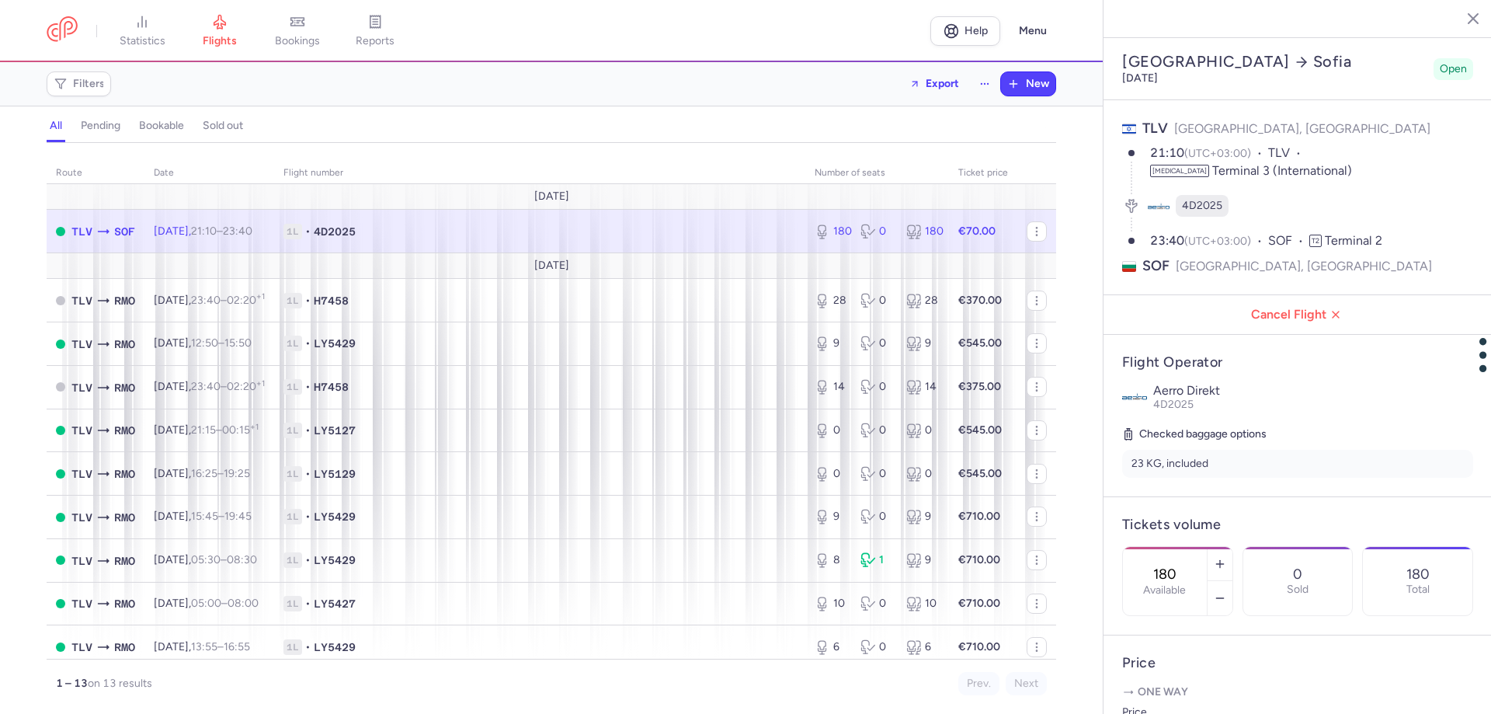
select select "hours"
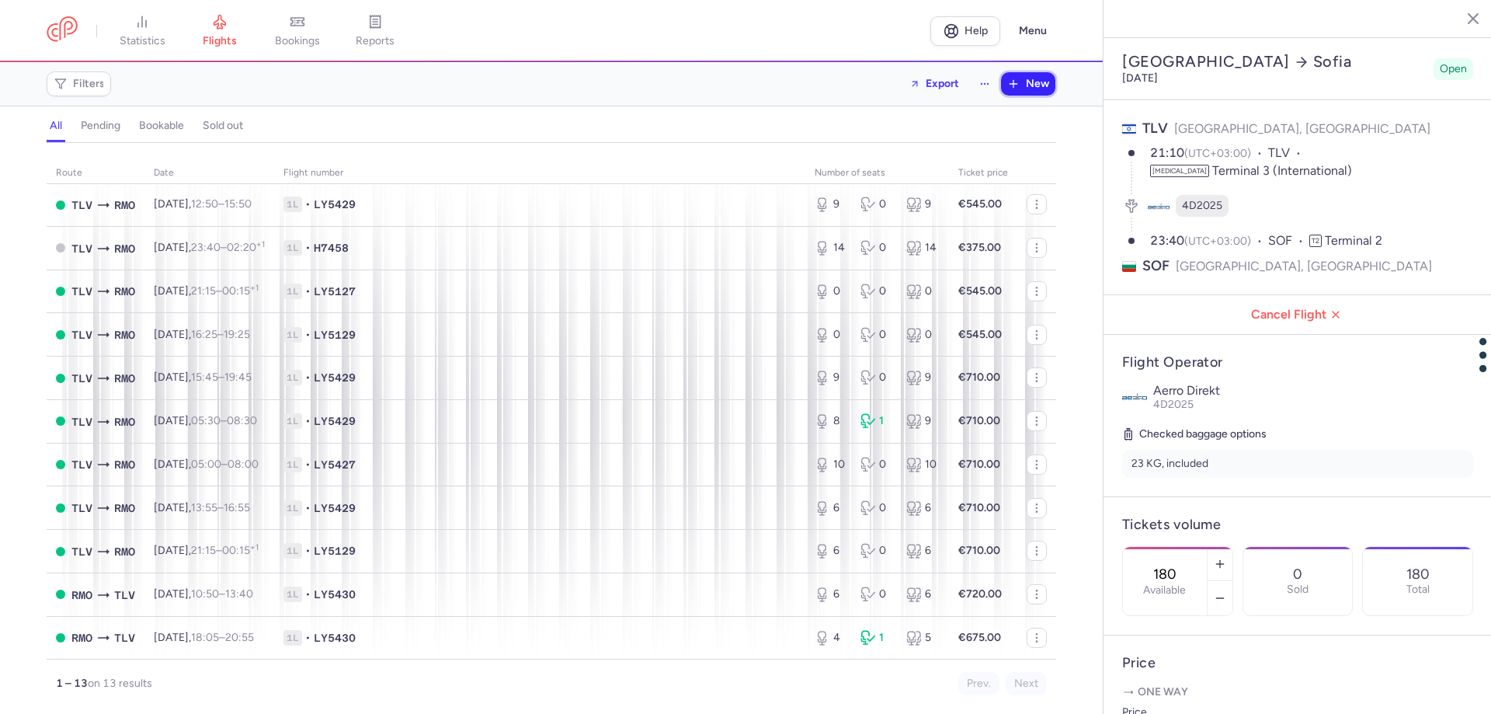
click at [1027, 81] on span "New" at bounding box center [1037, 84] width 23 height 12
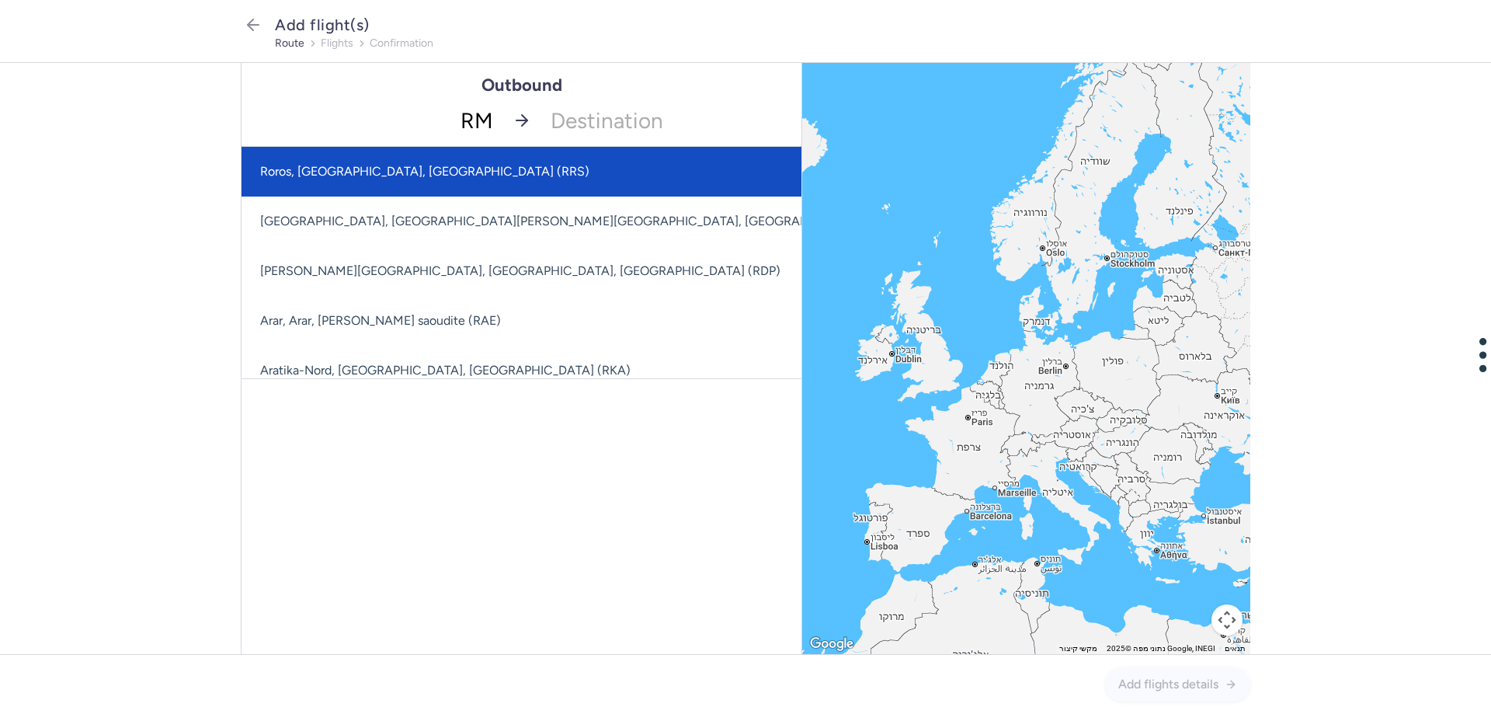
type input "RMO"
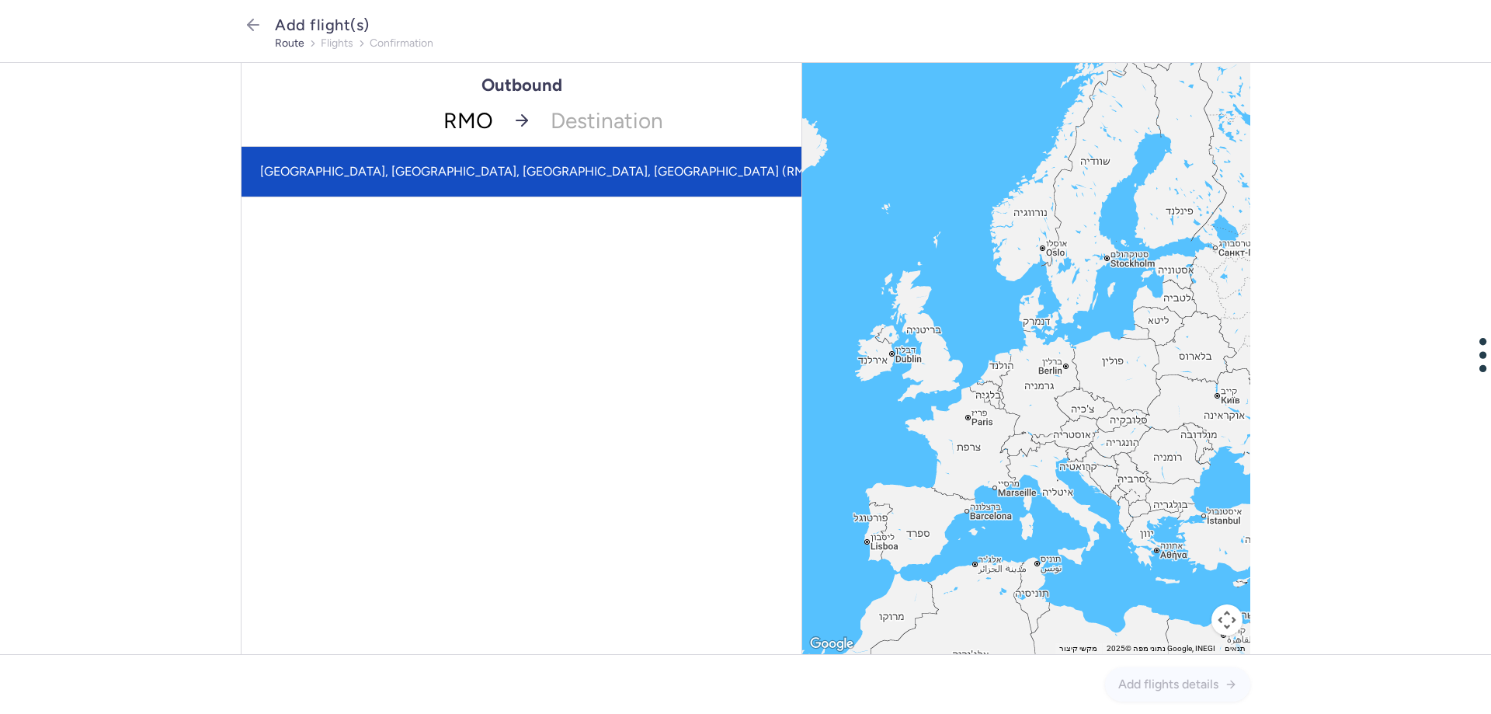
click at [499, 195] on span "[GEOGRAPHIC_DATA], [GEOGRAPHIC_DATA], [GEOGRAPHIC_DATA], [GEOGRAPHIC_DATA] (RMO)" at bounding box center [540, 172] width 596 height 50
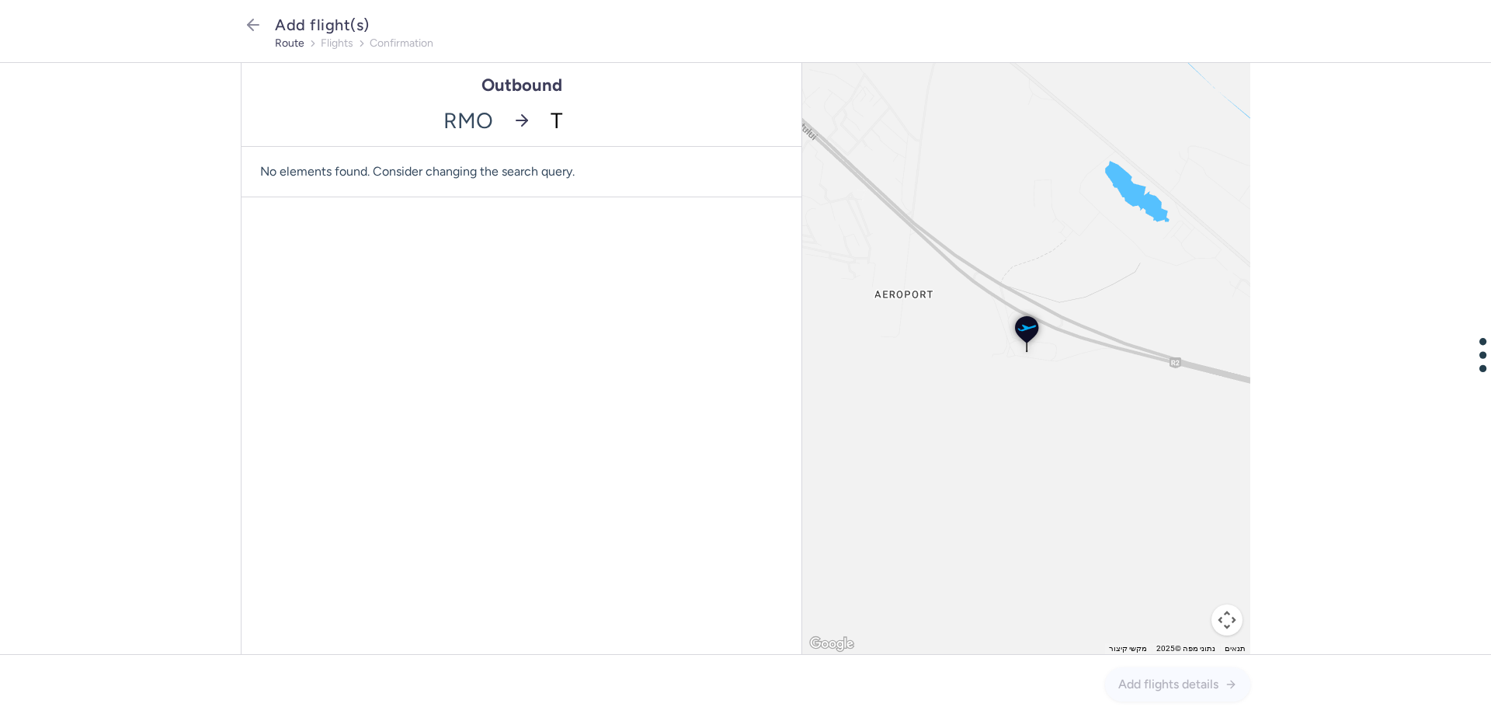
type input "TL"
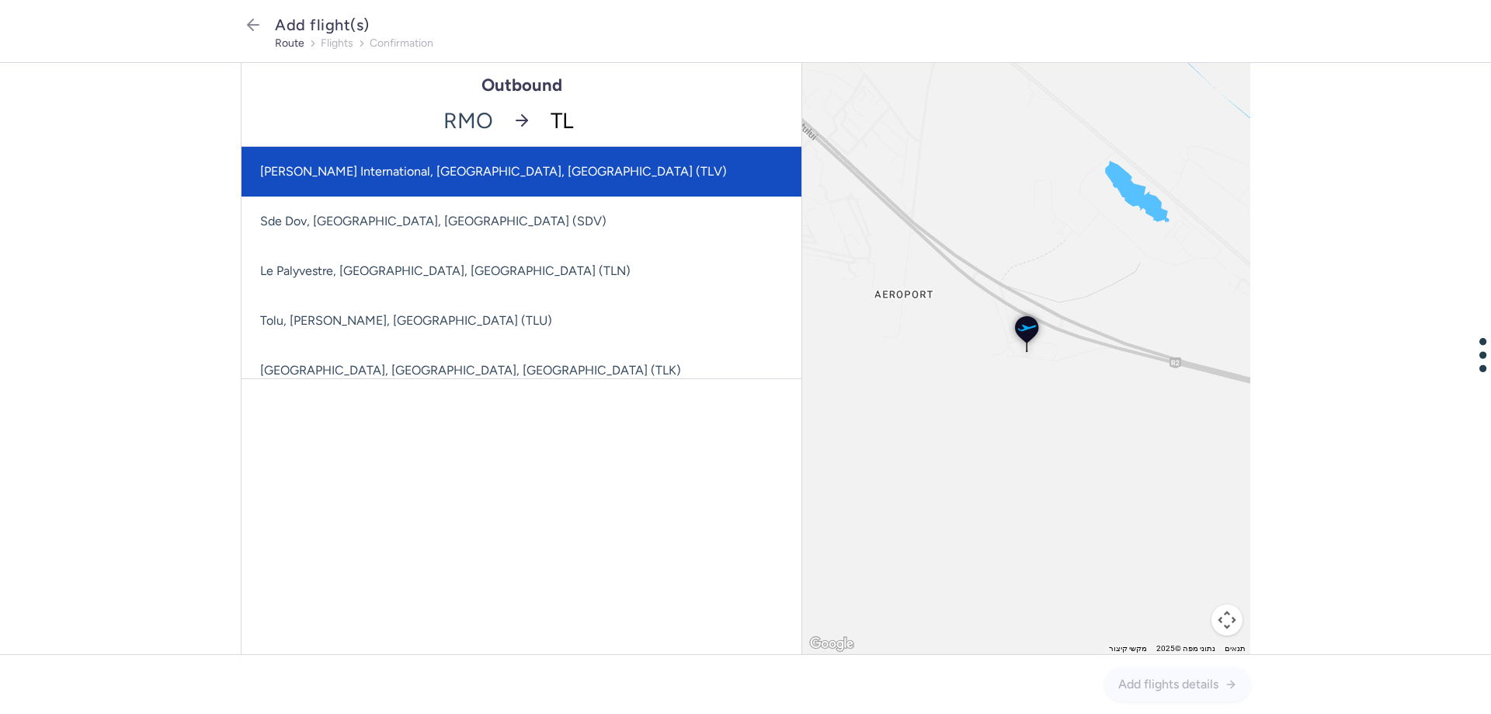
click at [543, 166] on span "[PERSON_NAME] International, [GEOGRAPHIC_DATA], [GEOGRAPHIC_DATA] (TLV)" at bounding box center [547, 172] width 610 height 50
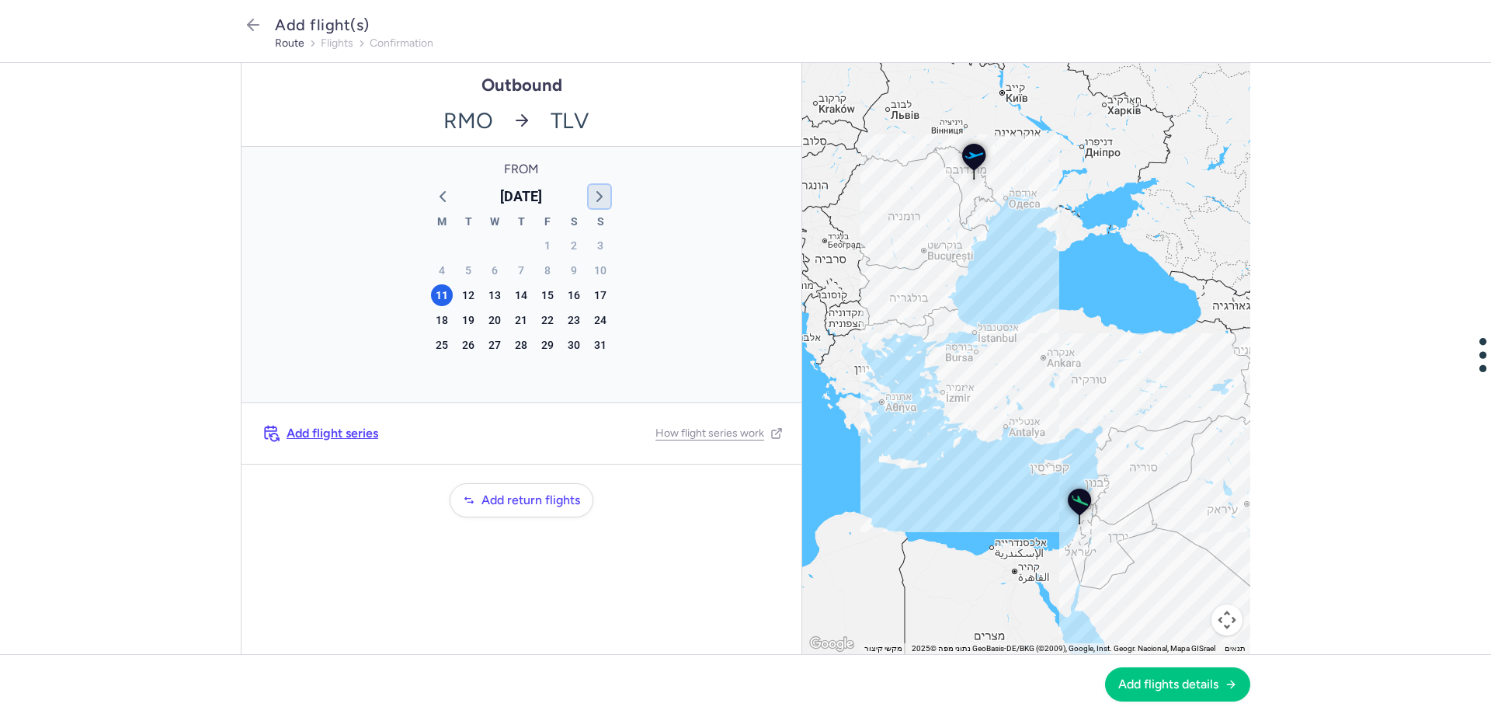
click at [600, 193] on polyline "button" at bounding box center [599, 196] width 5 height 9
click at [551, 322] on div "26" at bounding box center [548, 320] width 22 height 22
click at [1189, 687] on span "Add flights details" at bounding box center [1168, 683] width 100 height 14
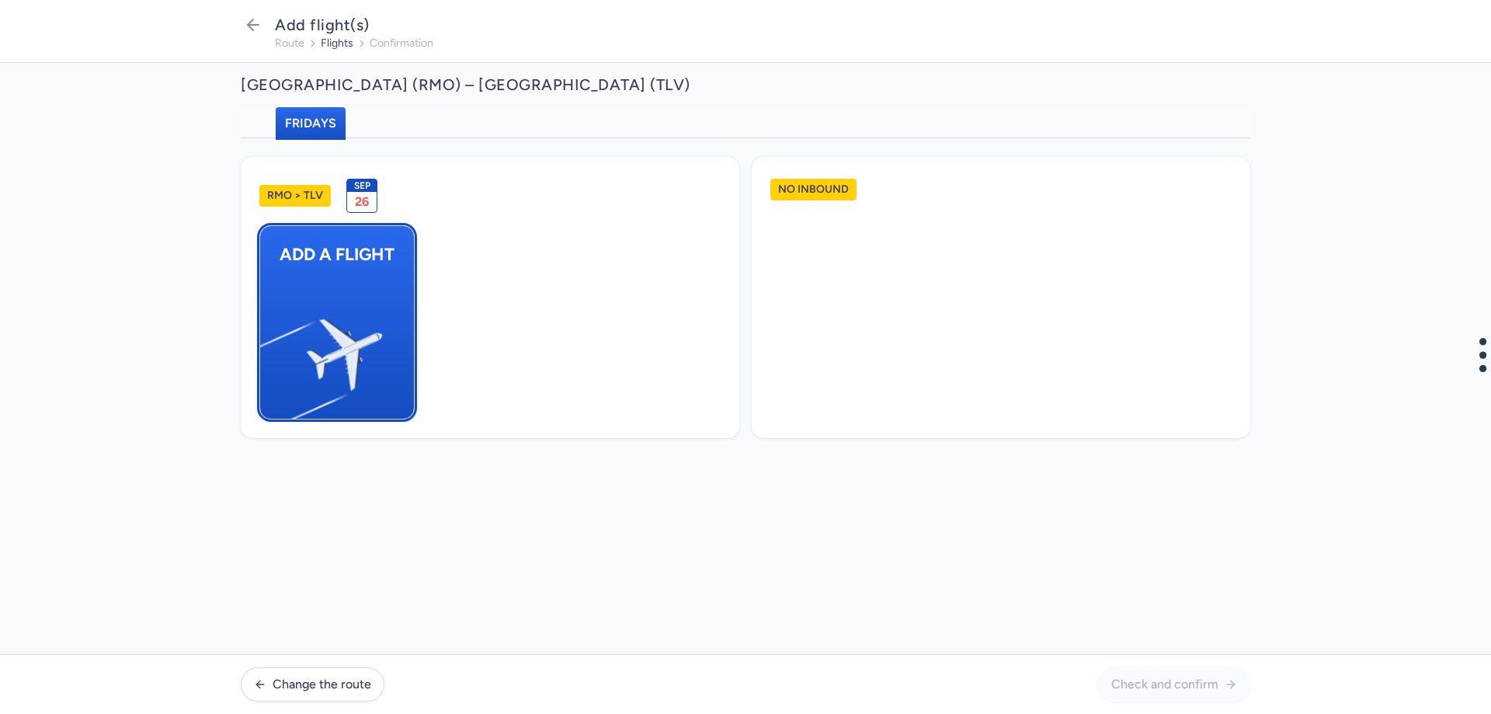
click at [370, 327] on img "button" at bounding box center [268, 348] width 263 height 241
select select "23"
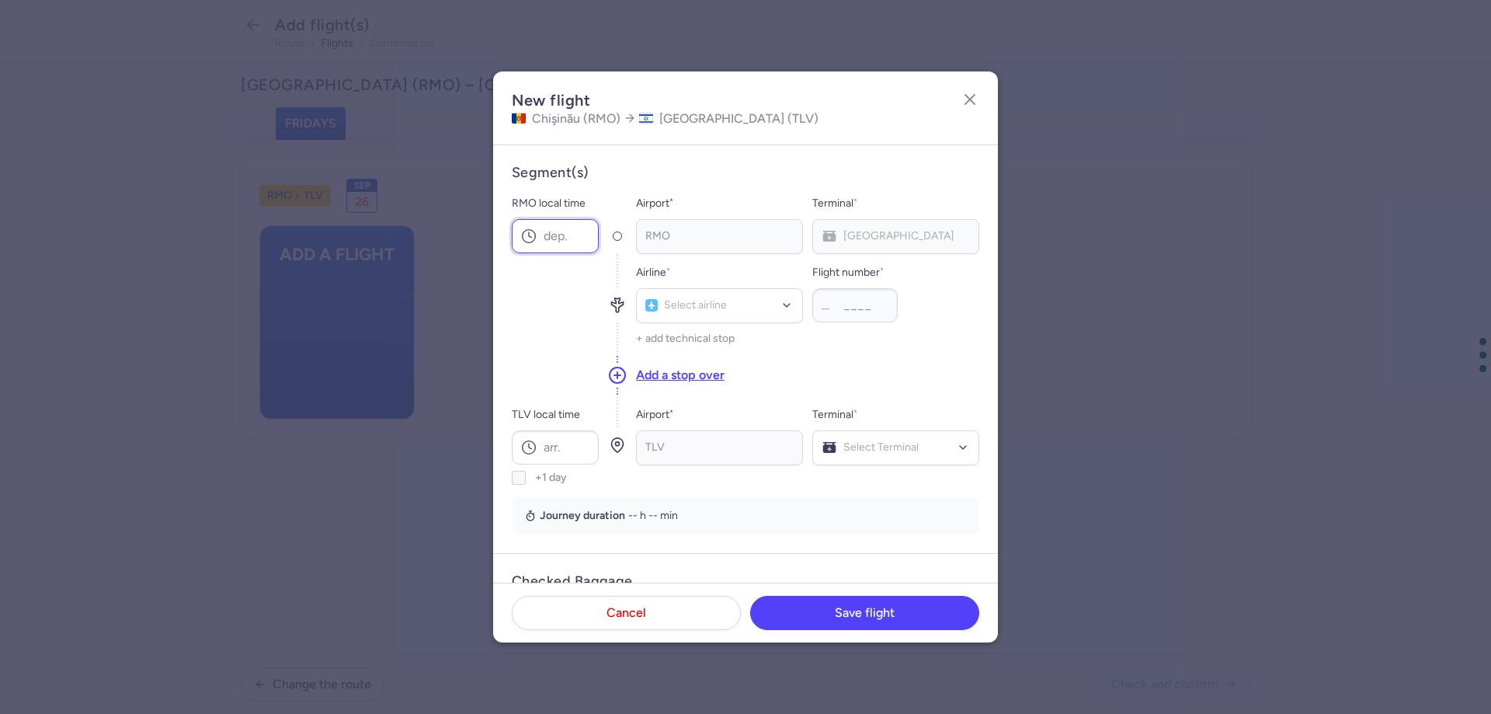
click at [556, 234] on input "RMO local time" at bounding box center [555, 236] width 87 height 34
type input "00:20"
click at [551, 454] on input "TLV local time" at bounding box center [555, 447] width 87 height 34
type input "03:10"
type input "LY"
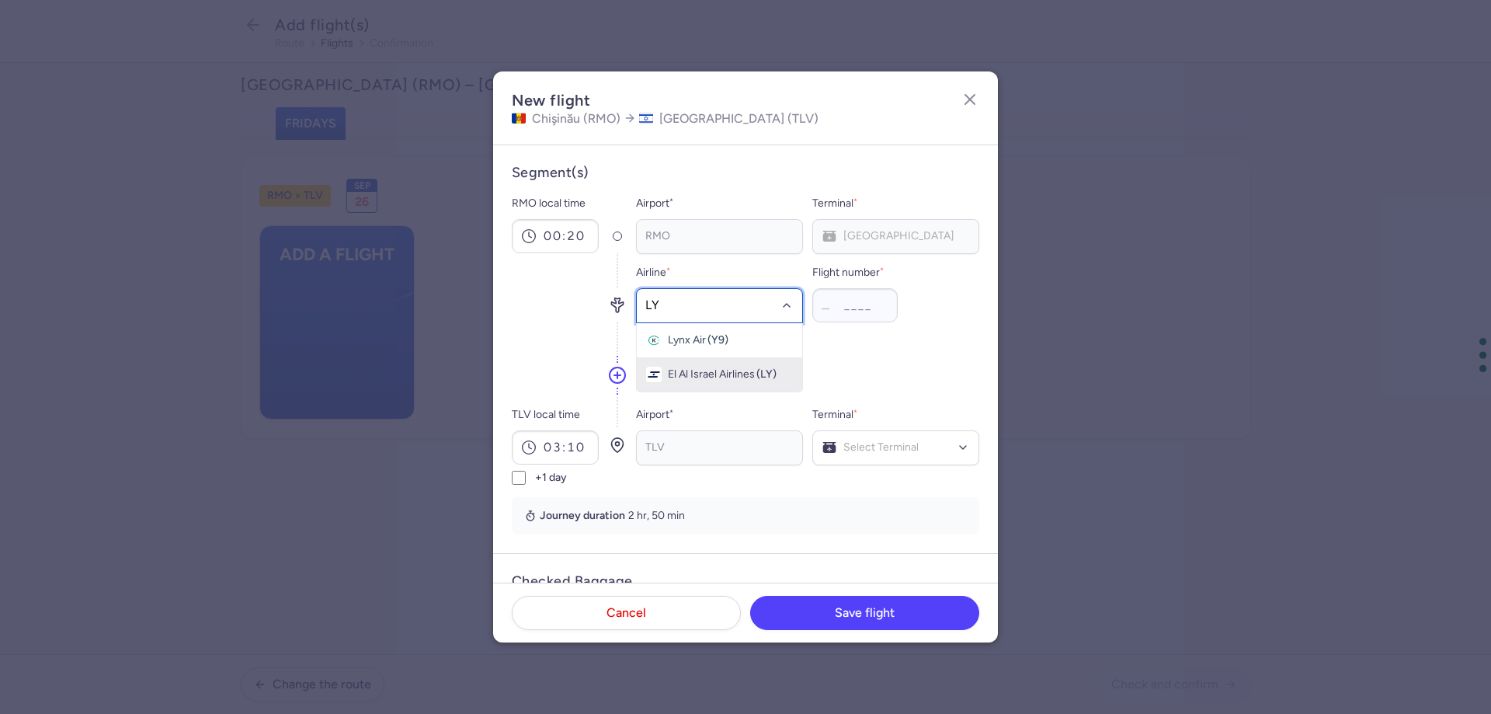
click at [716, 381] on div "El Al Israel Airlines (LY)" at bounding box center [719, 375] width 147 height 16
type input "5428"
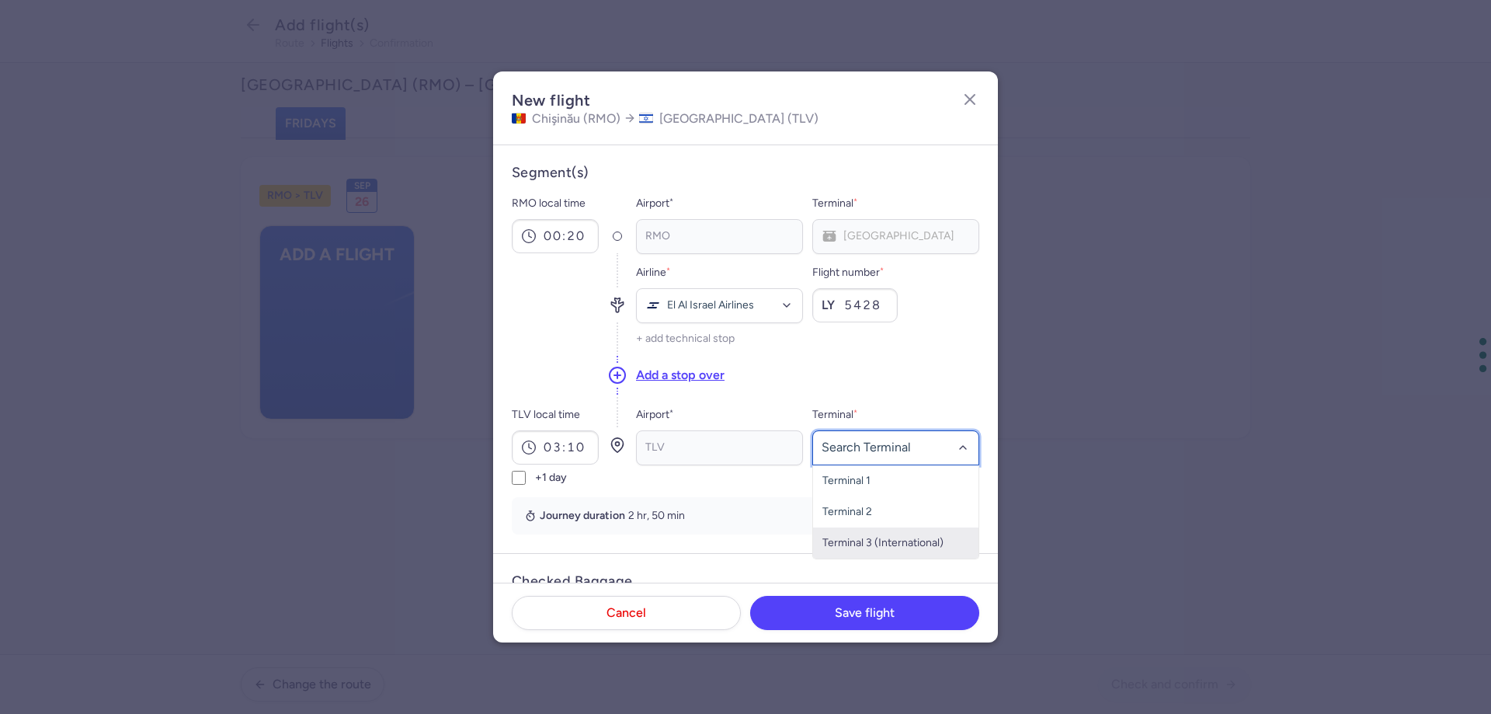
drag, startPoint x: 886, startPoint y: 538, endPoint x: 880, endPoint y: 513, distance: 26.4
click at [886, 538] on span "Terminal 3 (International)" at bounding box center [882, 542] width 121 height 13
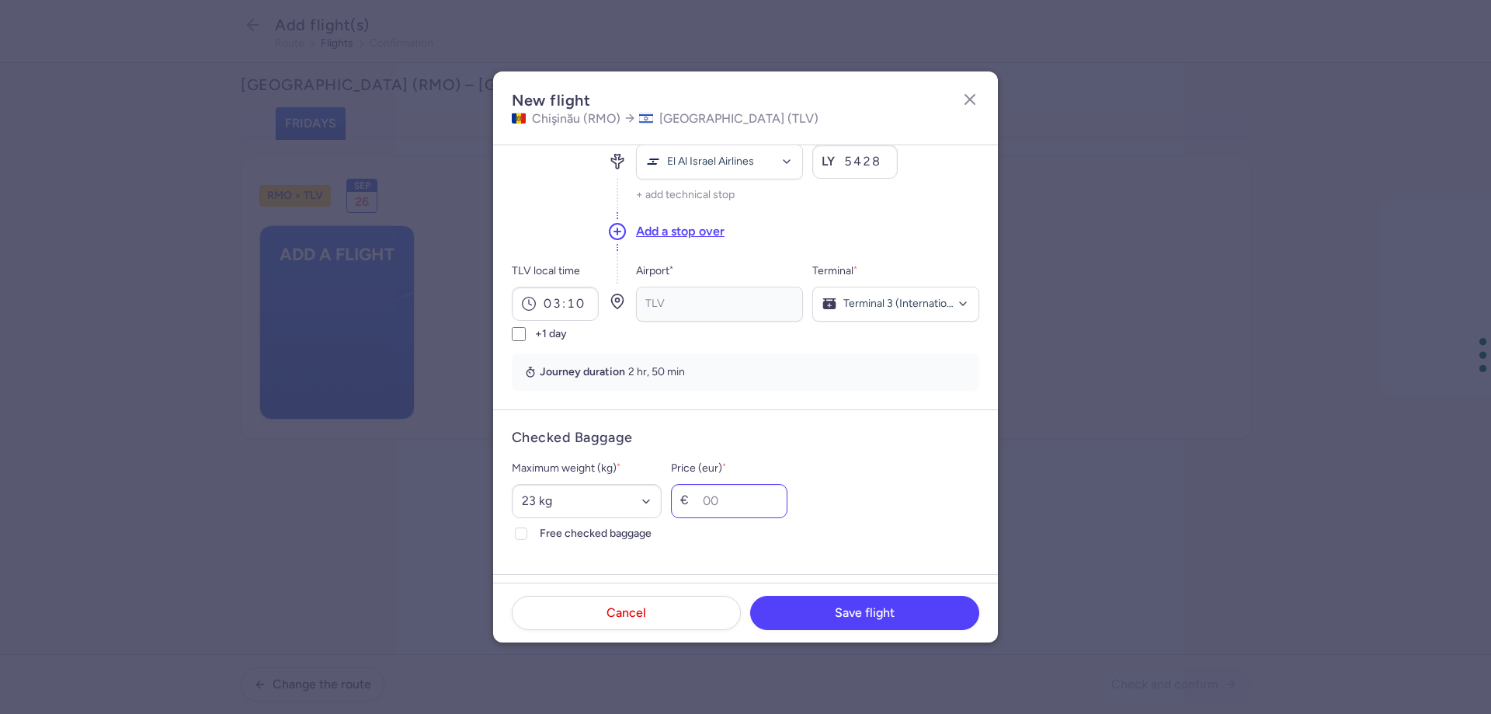
scroll to position [388, 0]
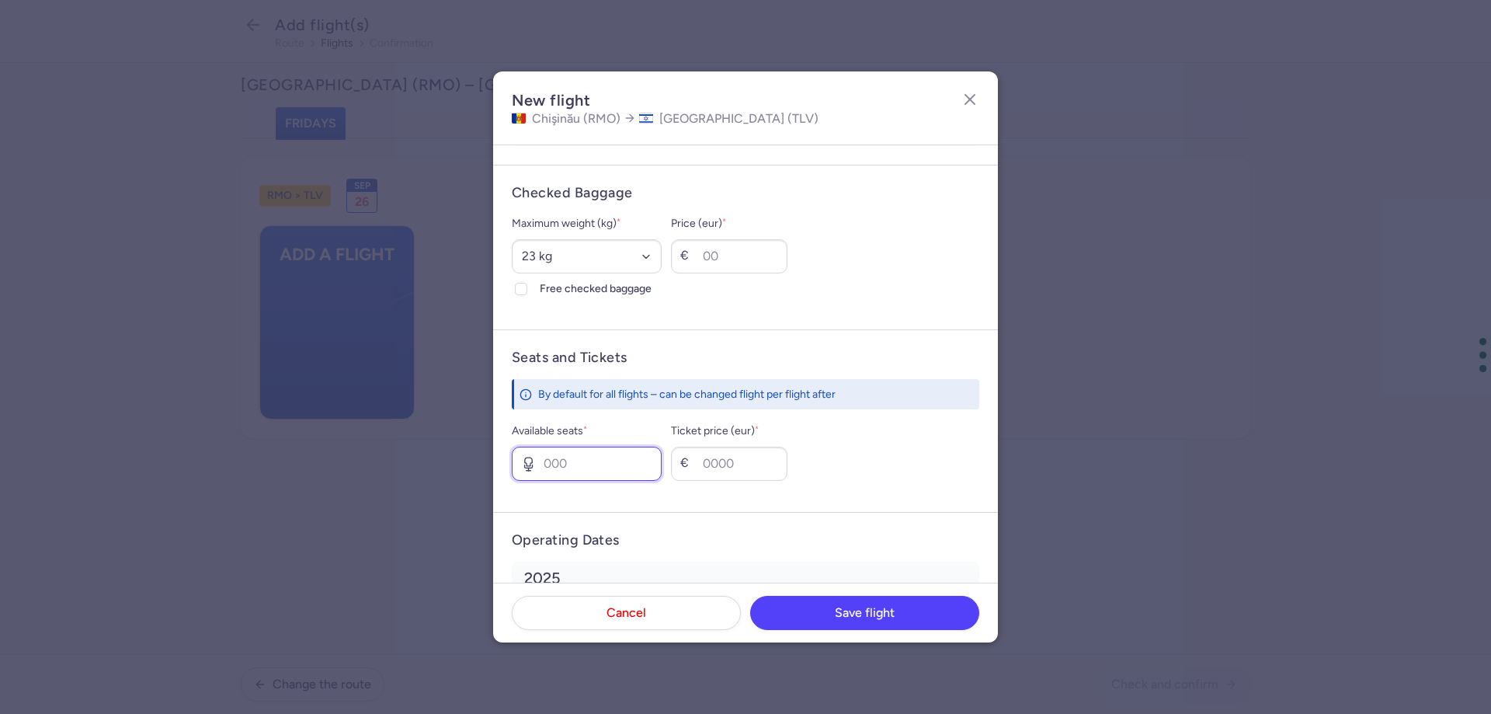
click at [616, 465] on input "Available seats *" at bounding box center [587, 464] width 150 height 34
type input "2"
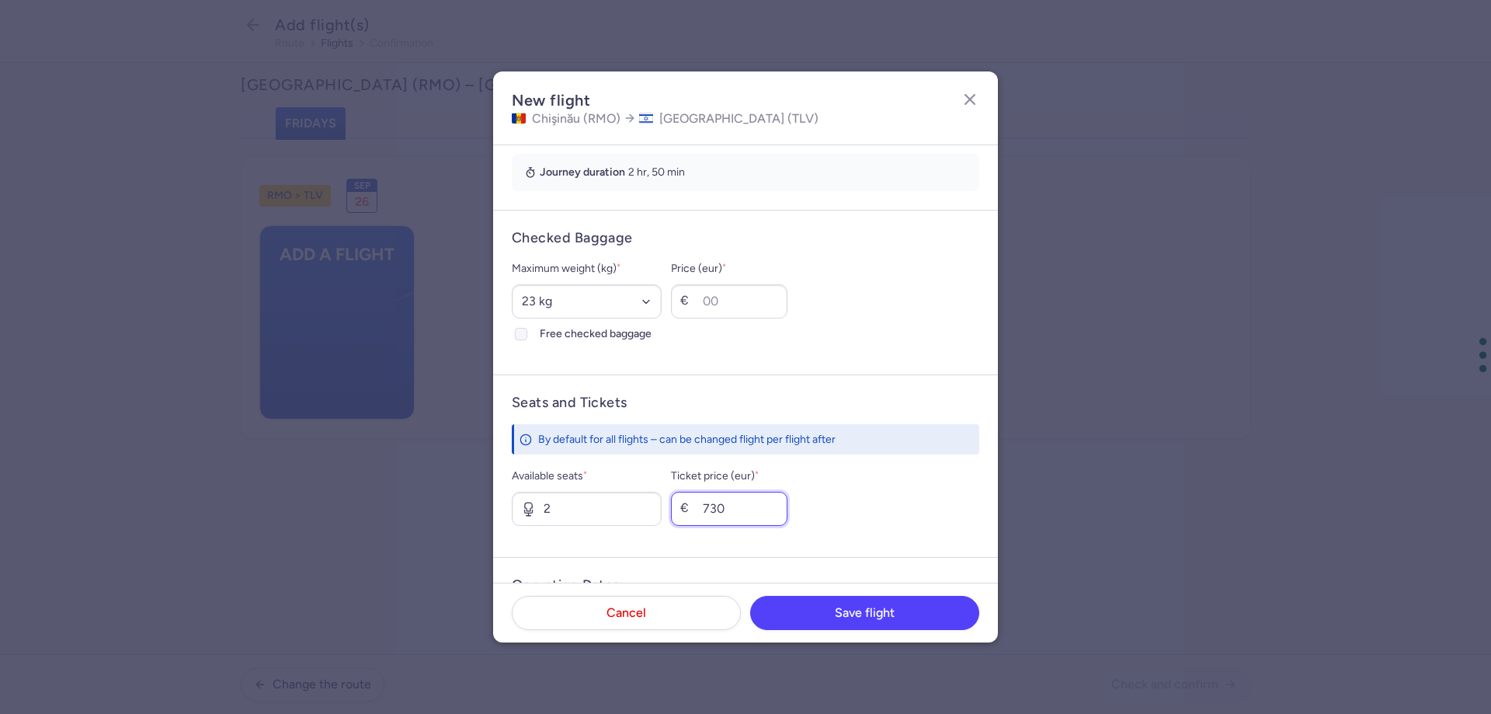
scroll to position [339, 0]
type input "730"
click at [570, 340] on span "Free checked baggage" at bounding box center [601, 338] width 122 height 19
click at [527, 340] on input "Free checked baggage" at bounding box center [521, 338] width 12 height 12
checkbox input "true"
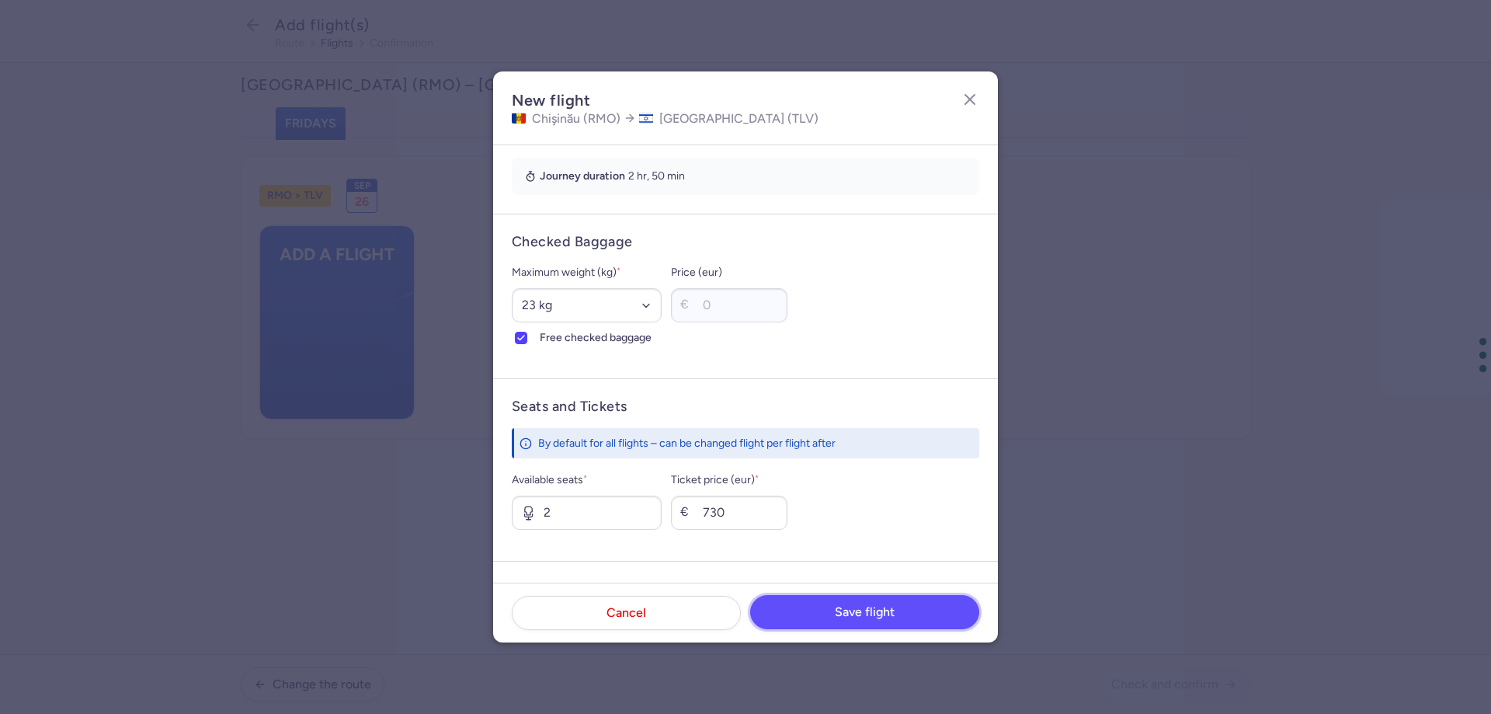
click at [871, 619] on span "Save flight" at bounding box center [865, 612] width 60 height 14
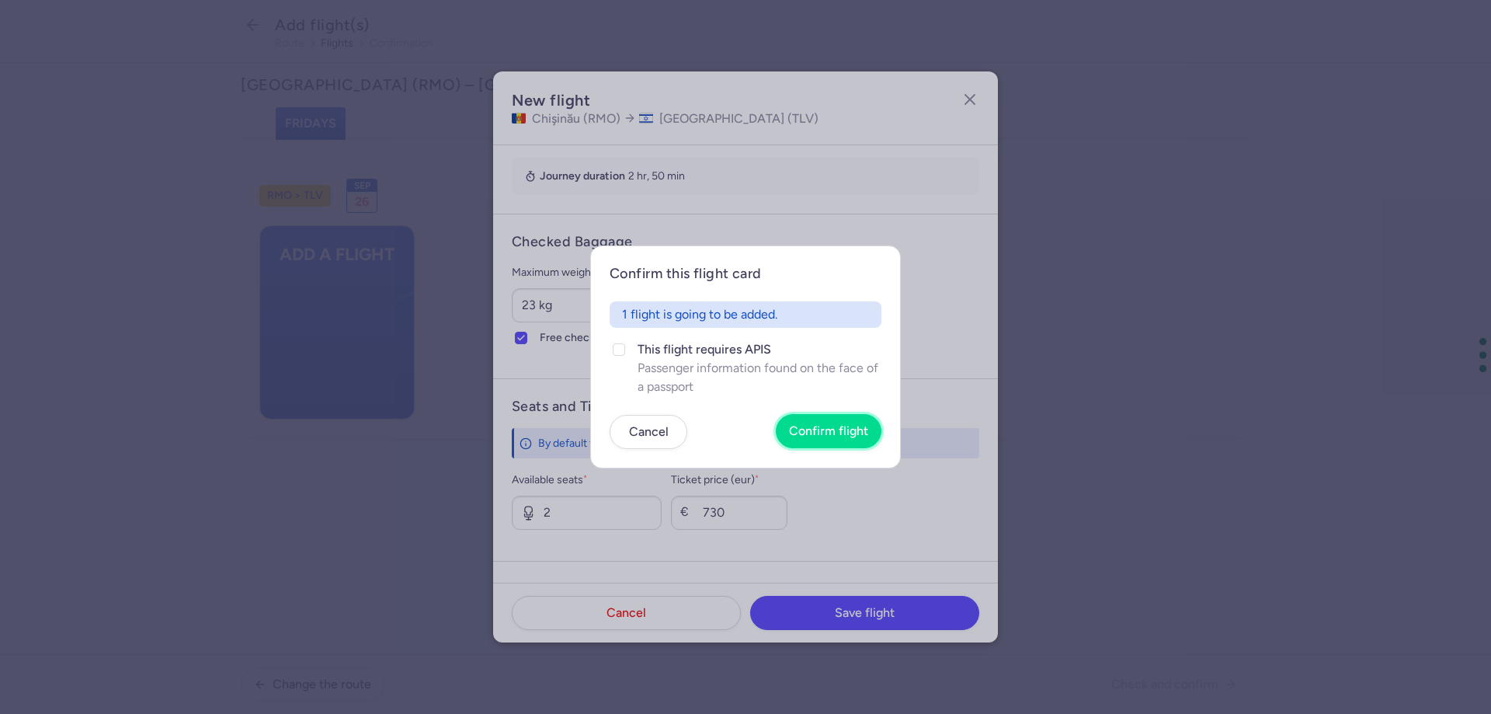
click at [847, 423] on button "Confirm flight" at bounding box center [829, 431] width 106 height 34
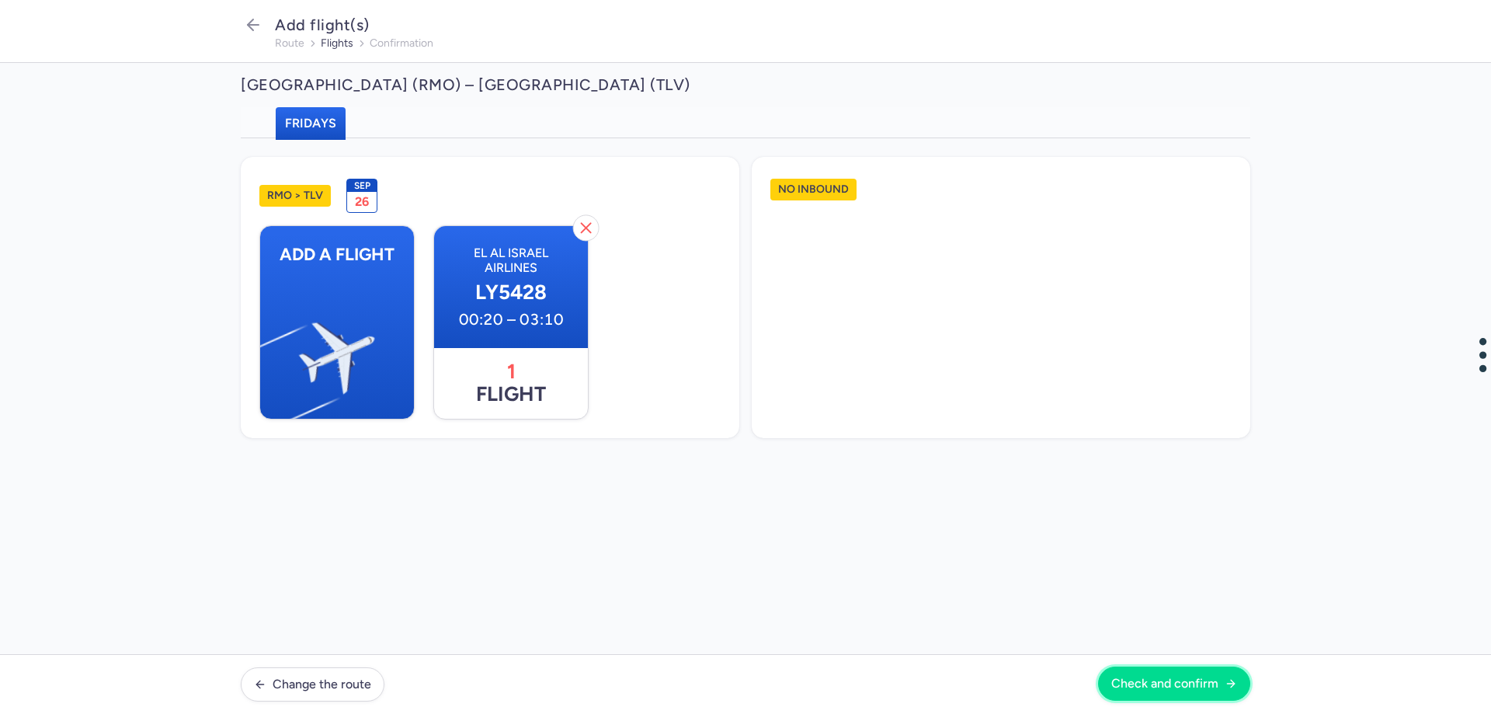
click at [1154, 673] on button "Check and confirm" at bounding box center [1174, 683] width 152 height 34
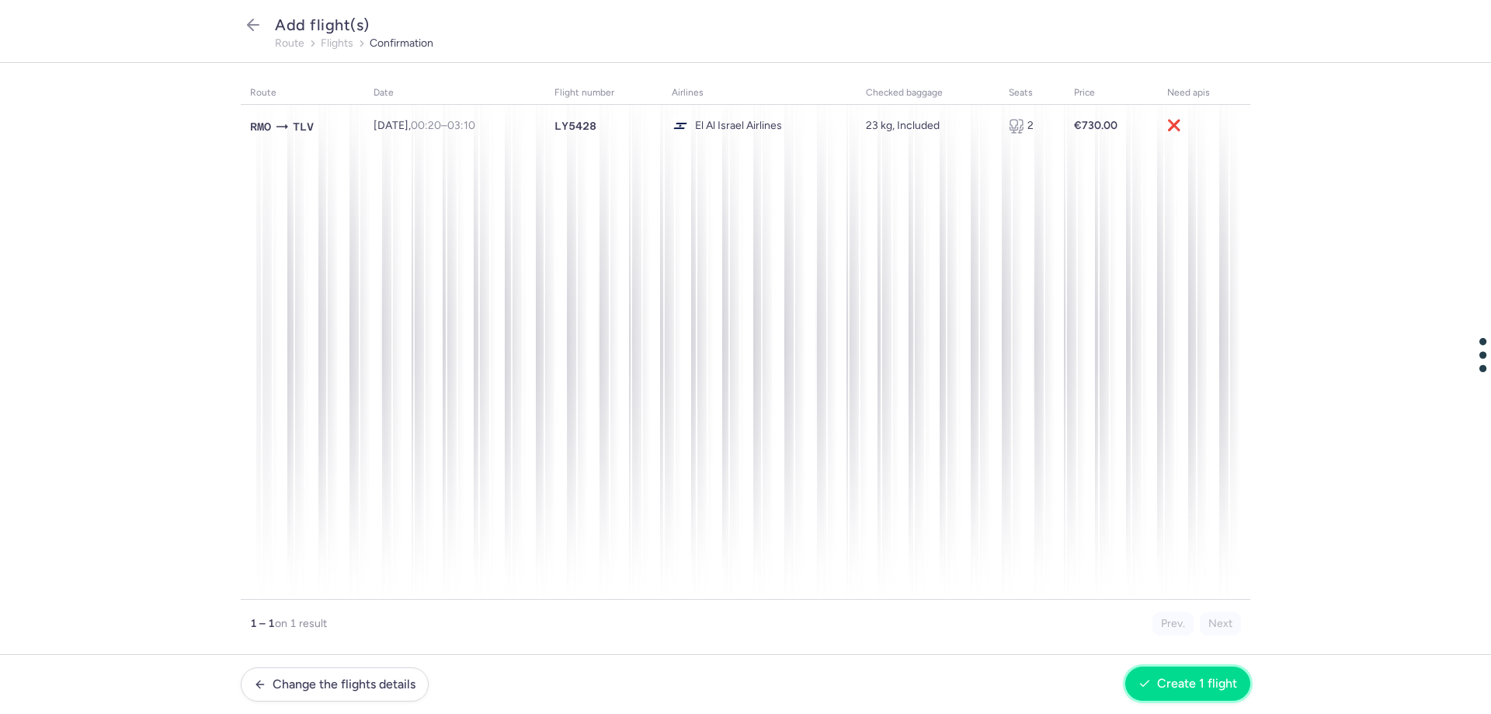
click at [1166, 689] on span "Create 1 flight" at bounding box center [1197, 683] width 80 height 14
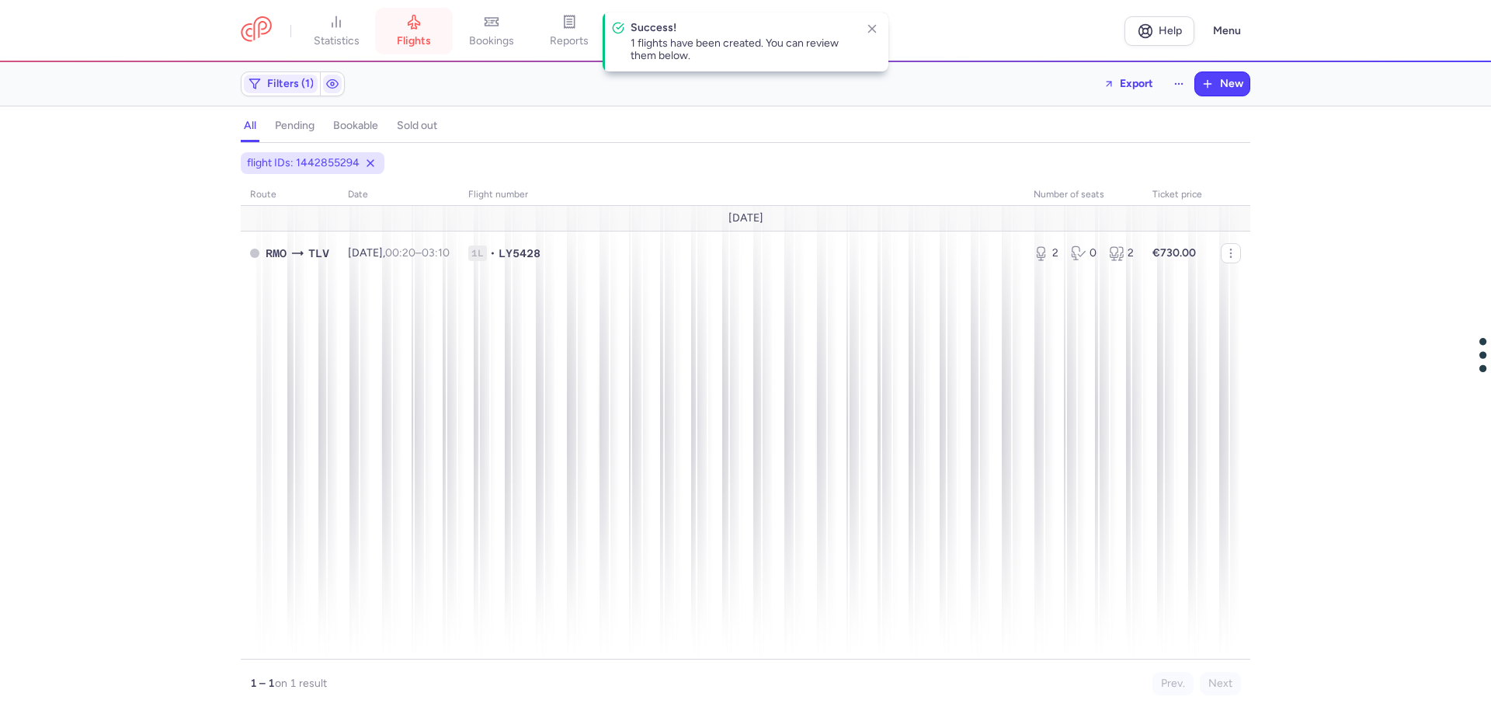
click at [398, 32] on link "flights" at bounding box center [414, 31] width 78 height 34
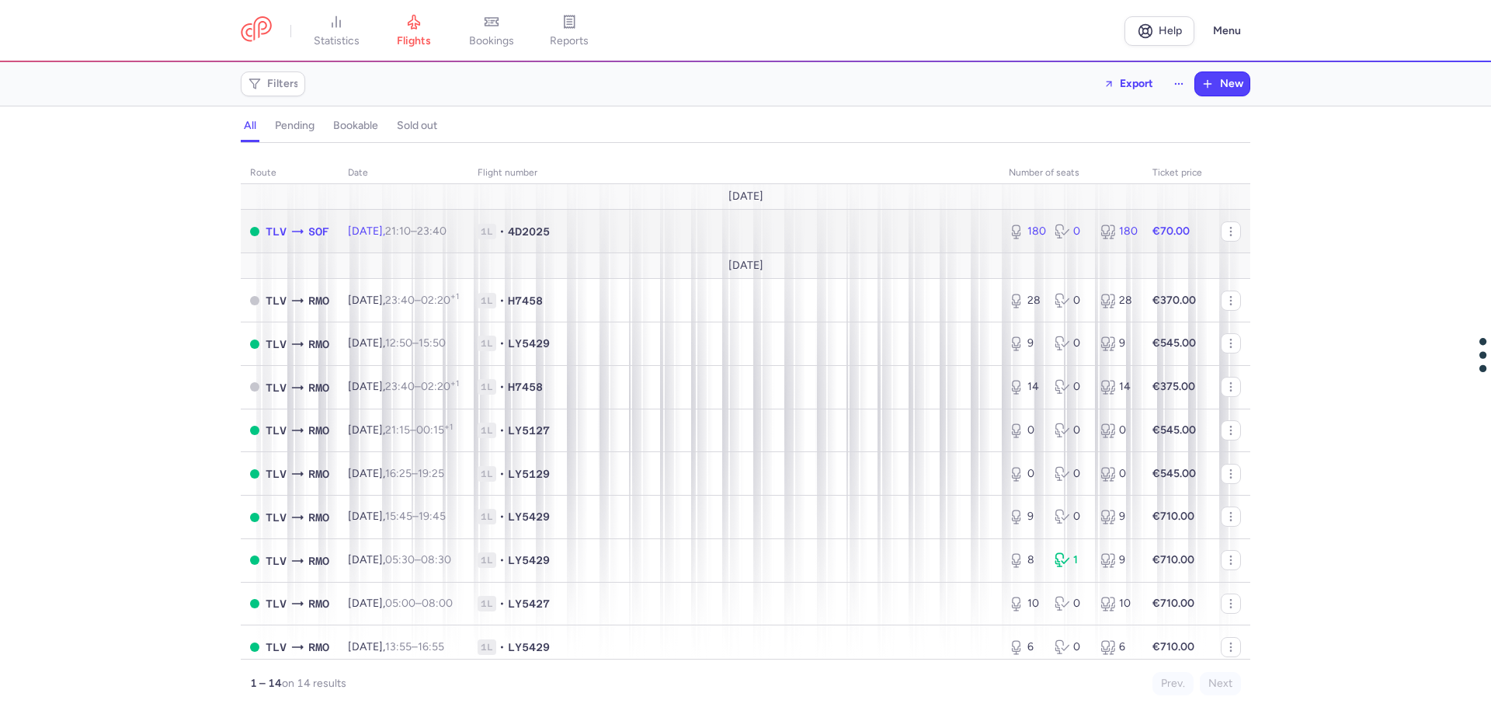
click at [734, 234] on span "1L • 4D2025" at bounding box center [734, 232] width 513 height 16
select select "hours"
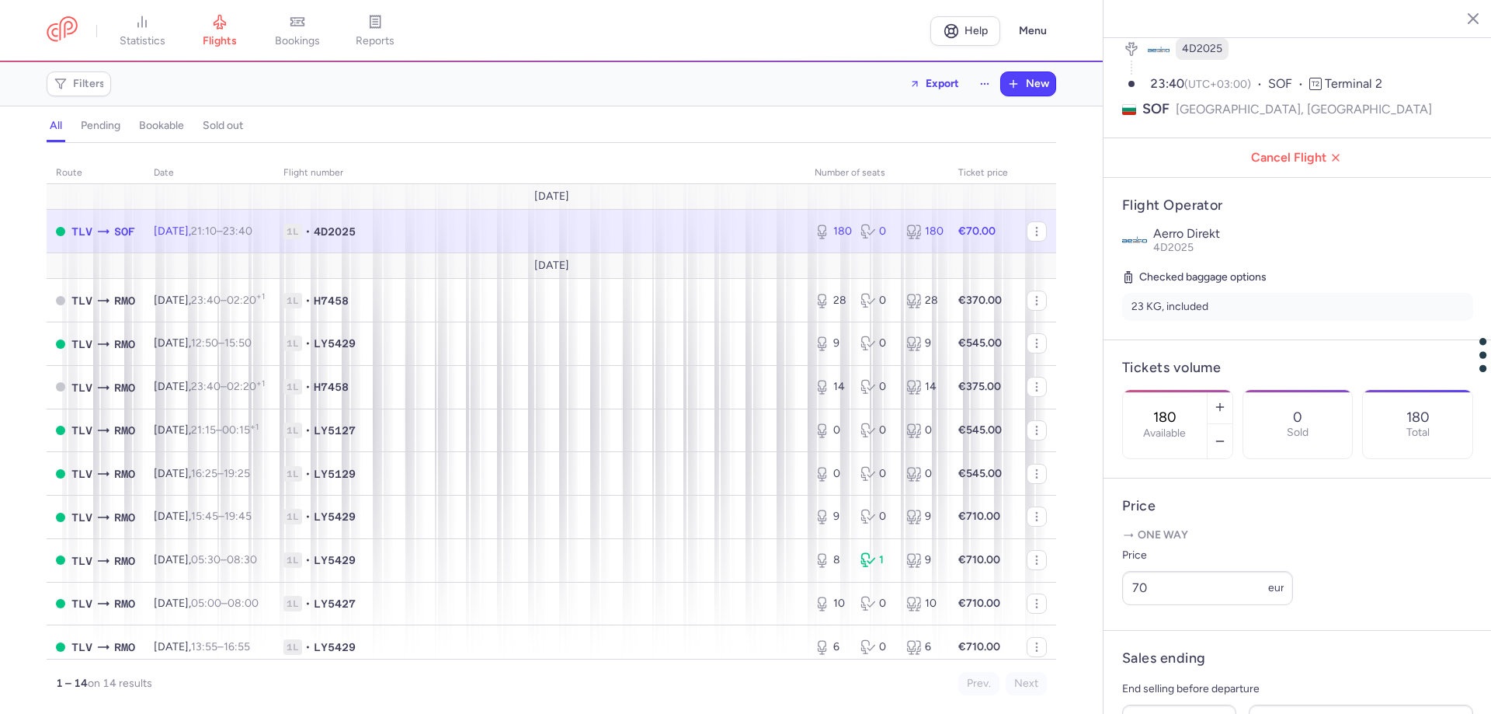
scroll to position [374, 0]
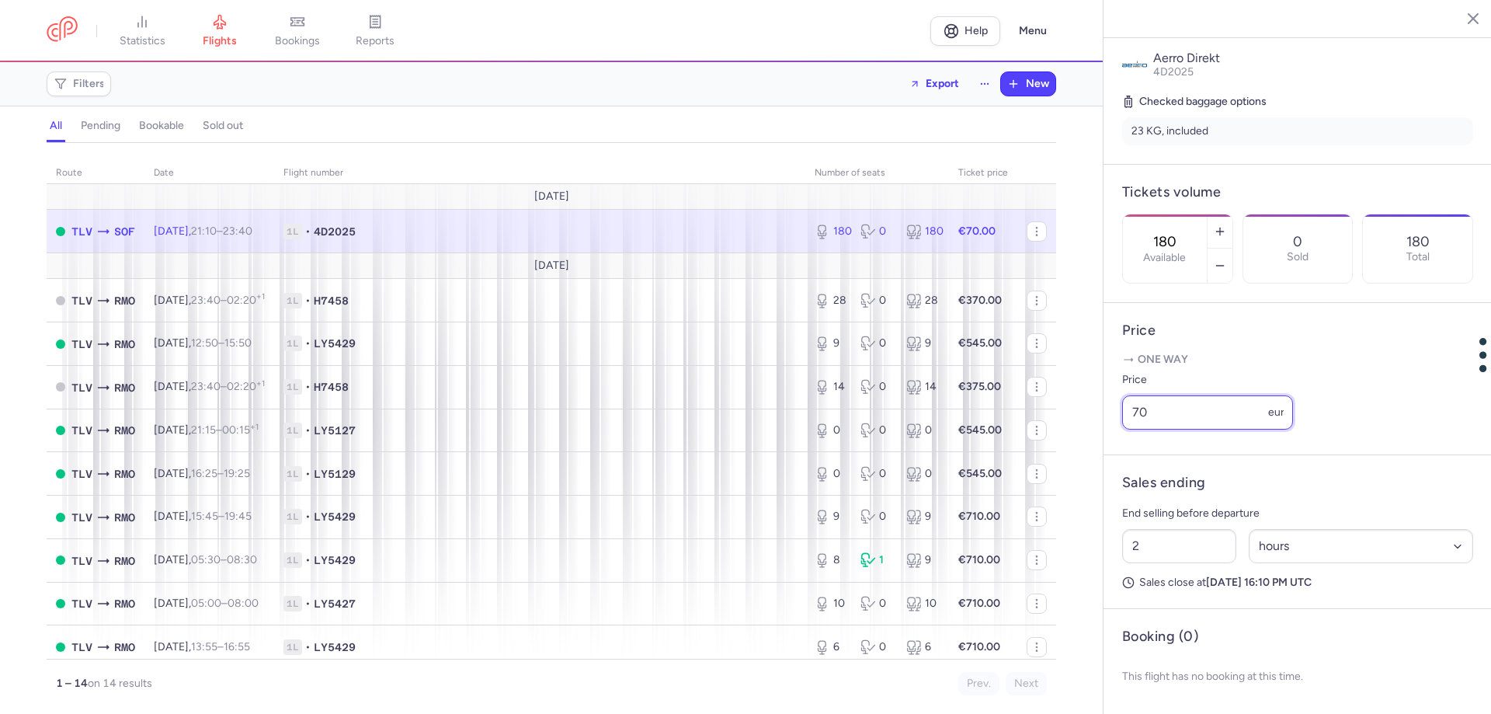
click at [1150, 416] on input "70" at bounding box center [1207, 412] width 171 height 34
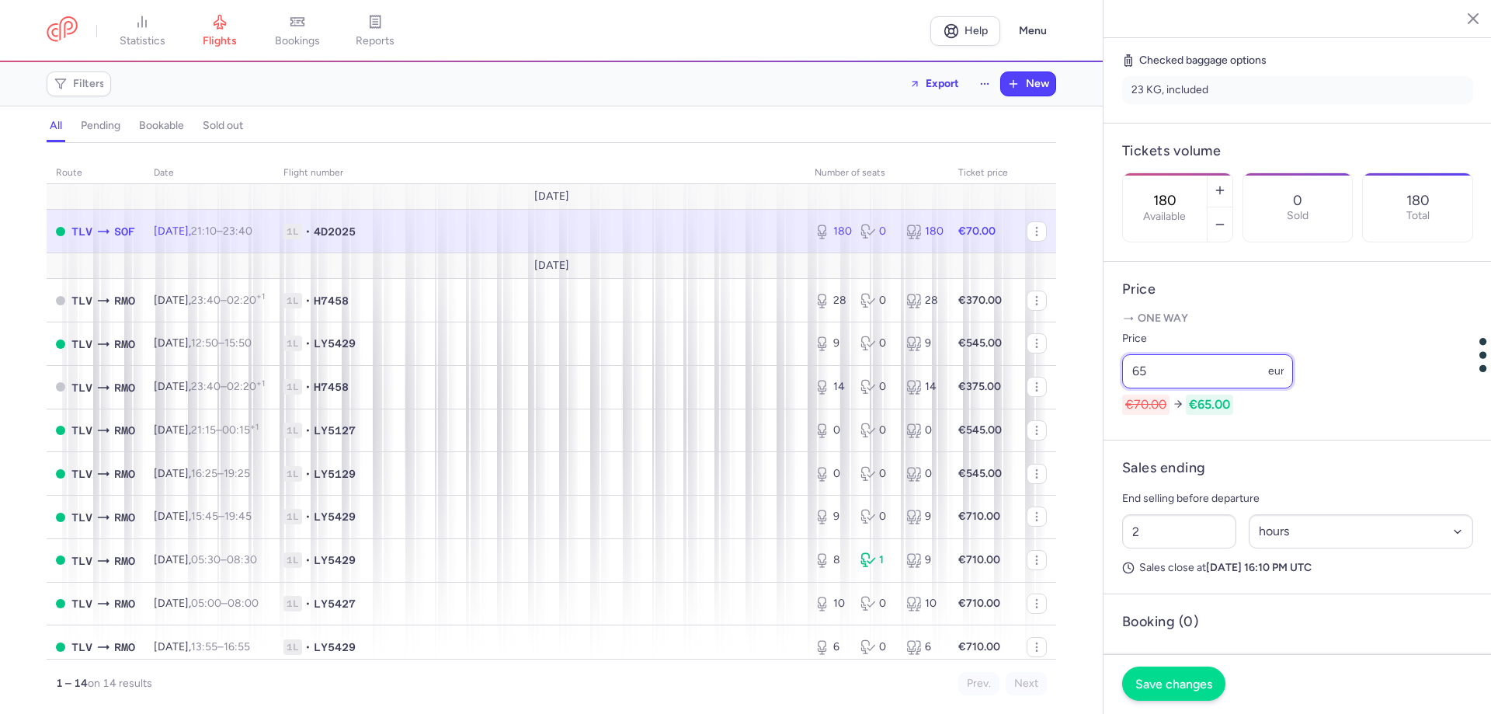
type input "65"
click at [1170, 687] on span "Save changes" at bounding box center [1173, 683] width 77 height 14
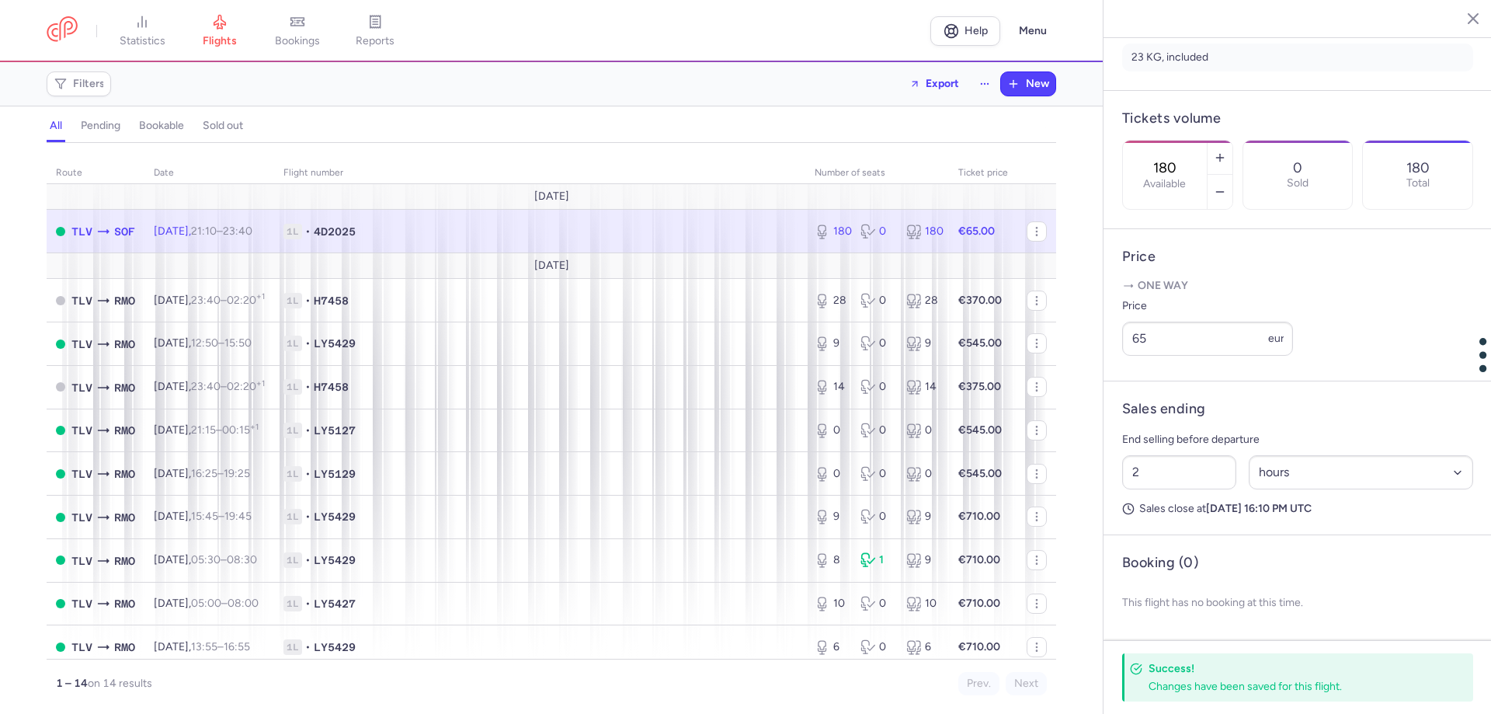
scroll to position [447, 0]
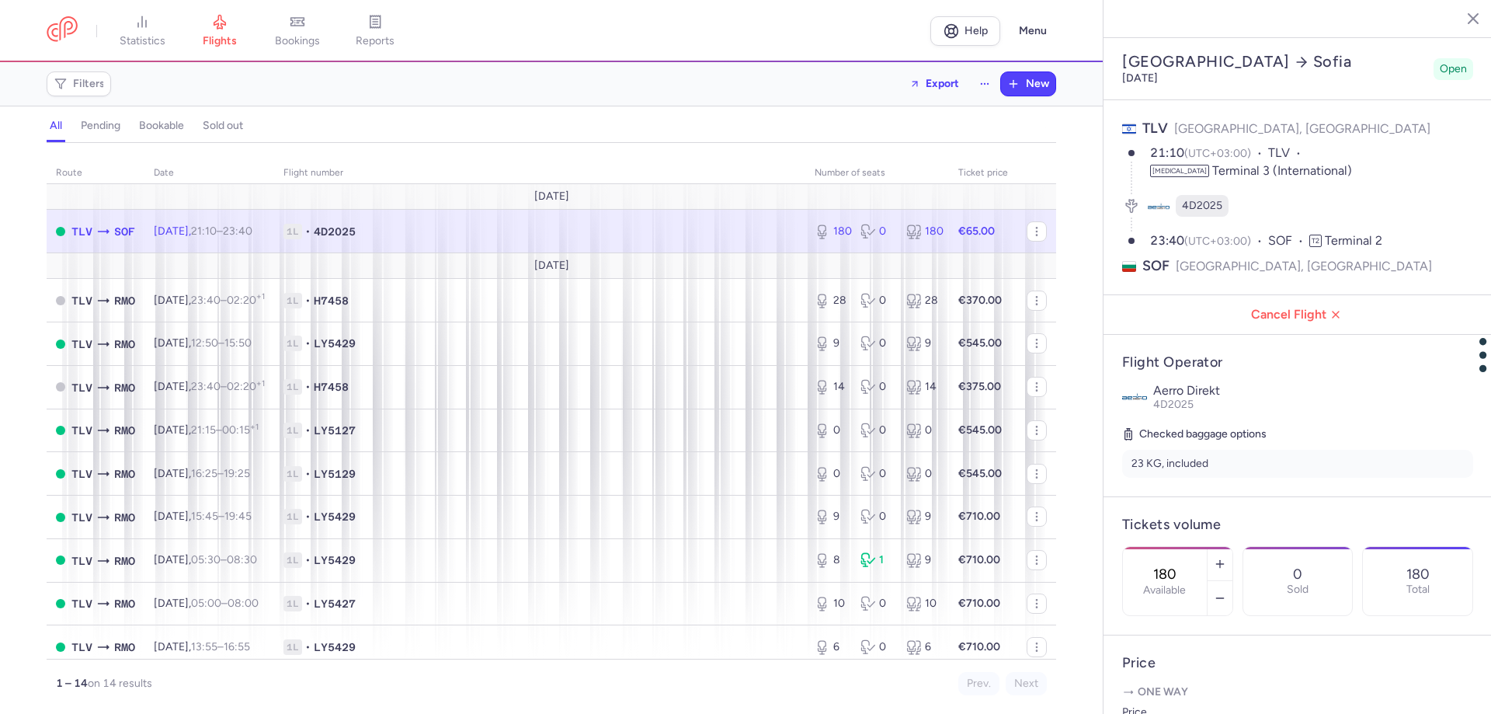
select select "hours"
